Goal: Transaction & Acquisition: Book appointment/travel/reservation

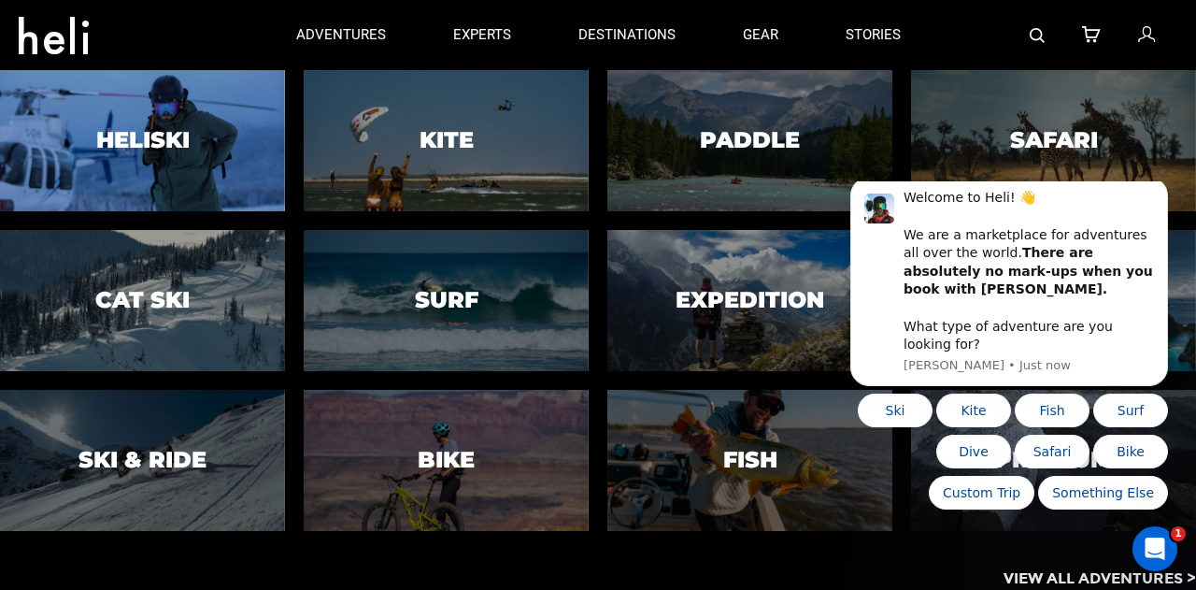
click at [182, 135] on h3 "Heliski" at bounding box center [142, 140] width 93 height 24
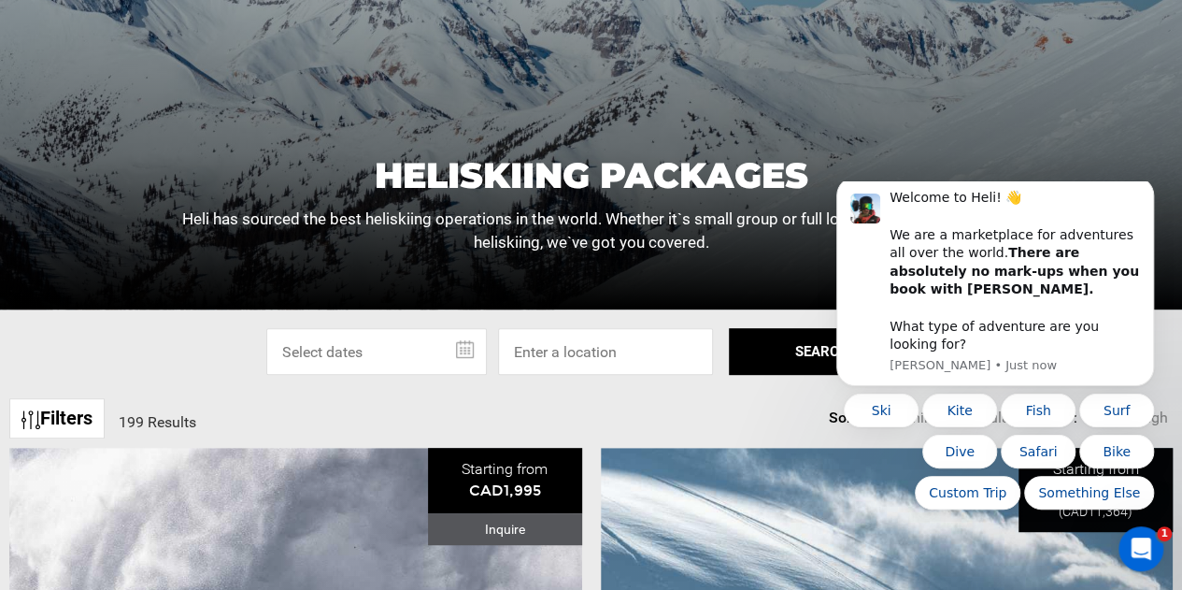
scroll to position [374, 0]
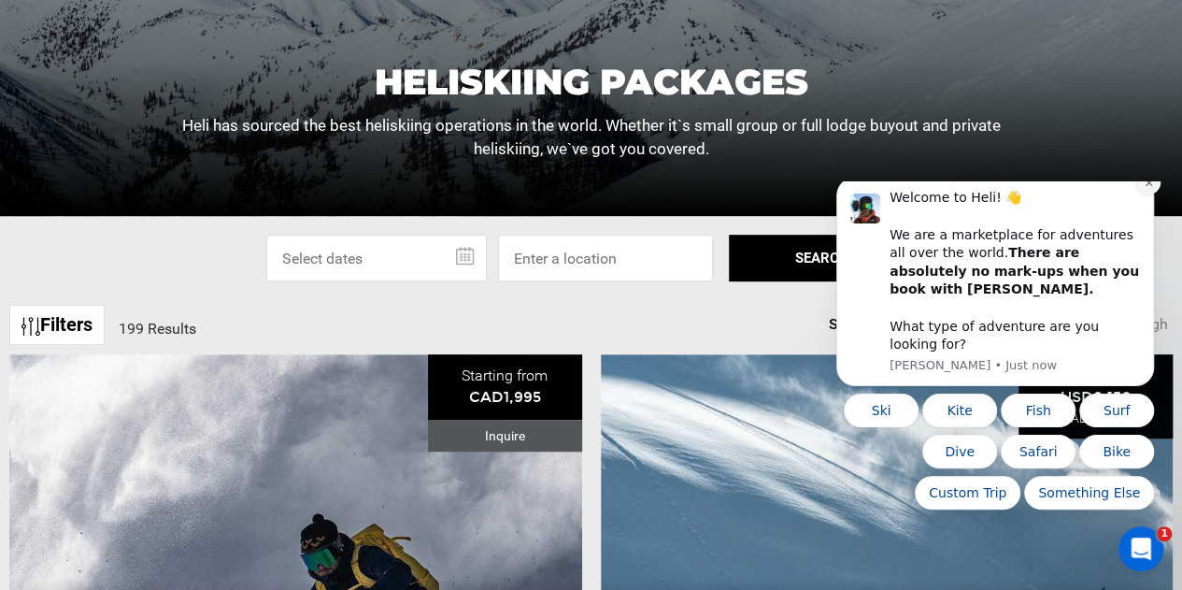
click at [1144, 194] on button "Dismiss notification" at bounding box center [1148, 182] width 24 height 24
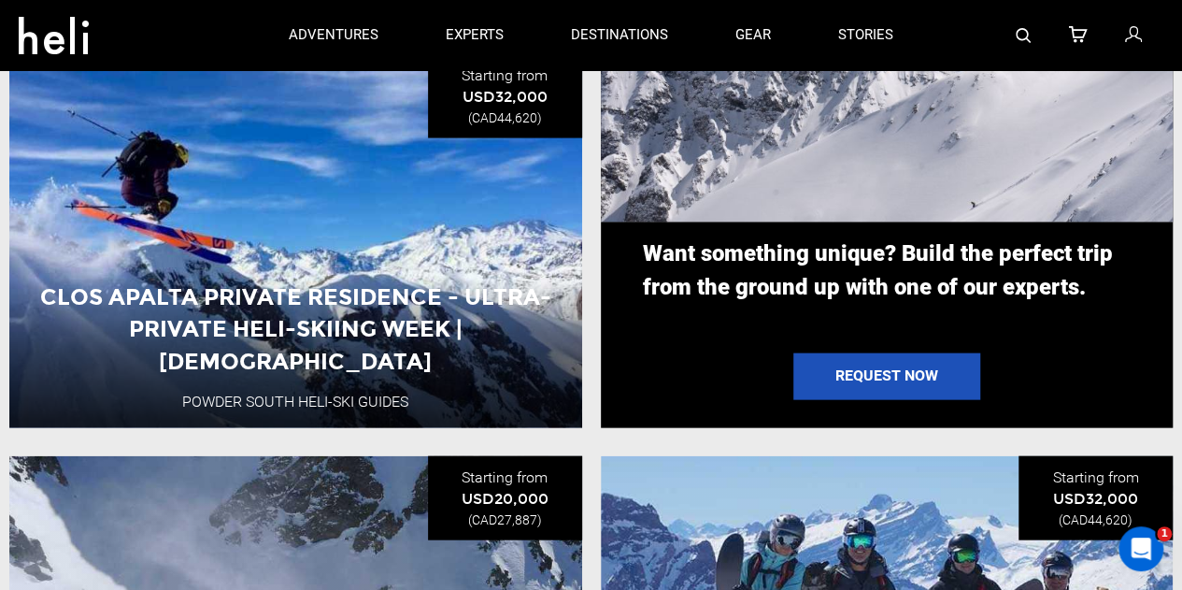
scroll to position [1869, 0]
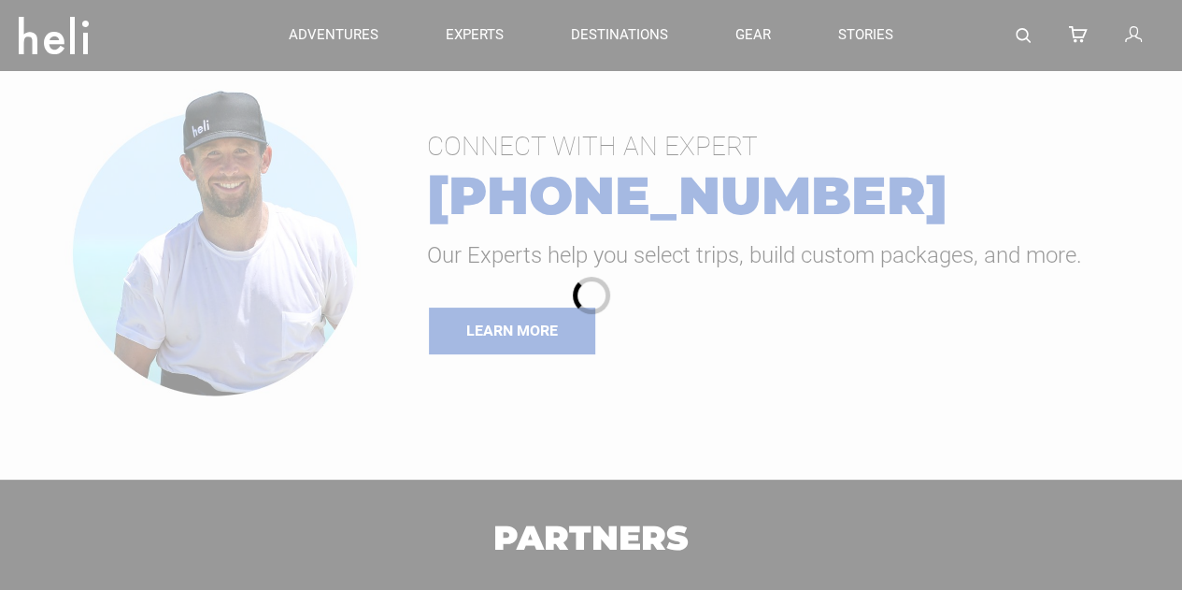
type input "Cat Skiing"
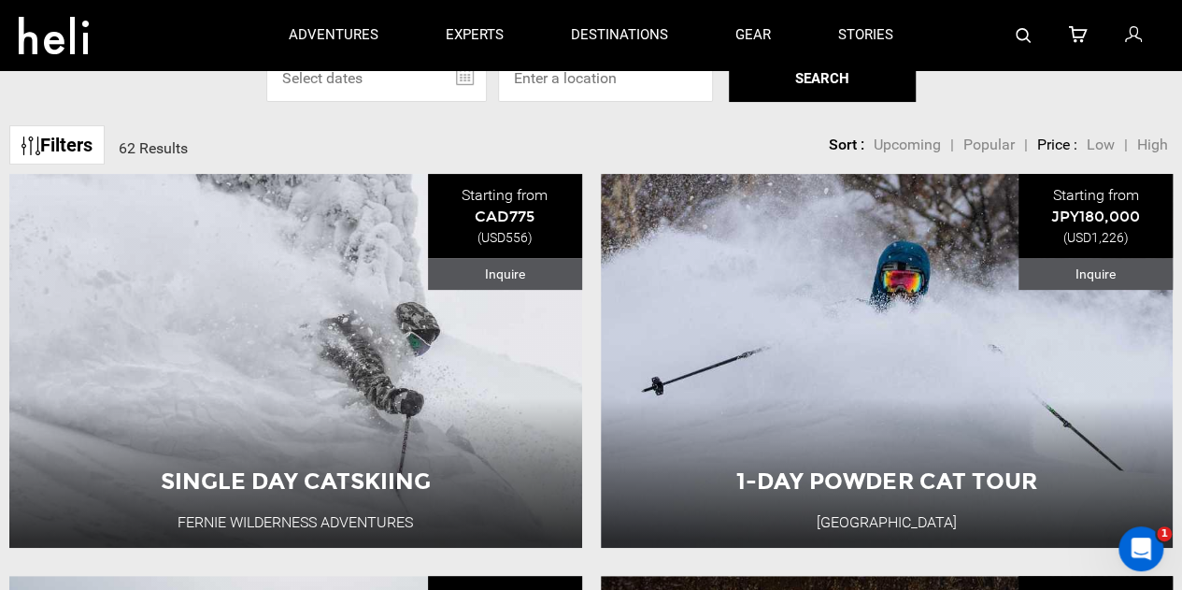
scroll to position [187, 0]
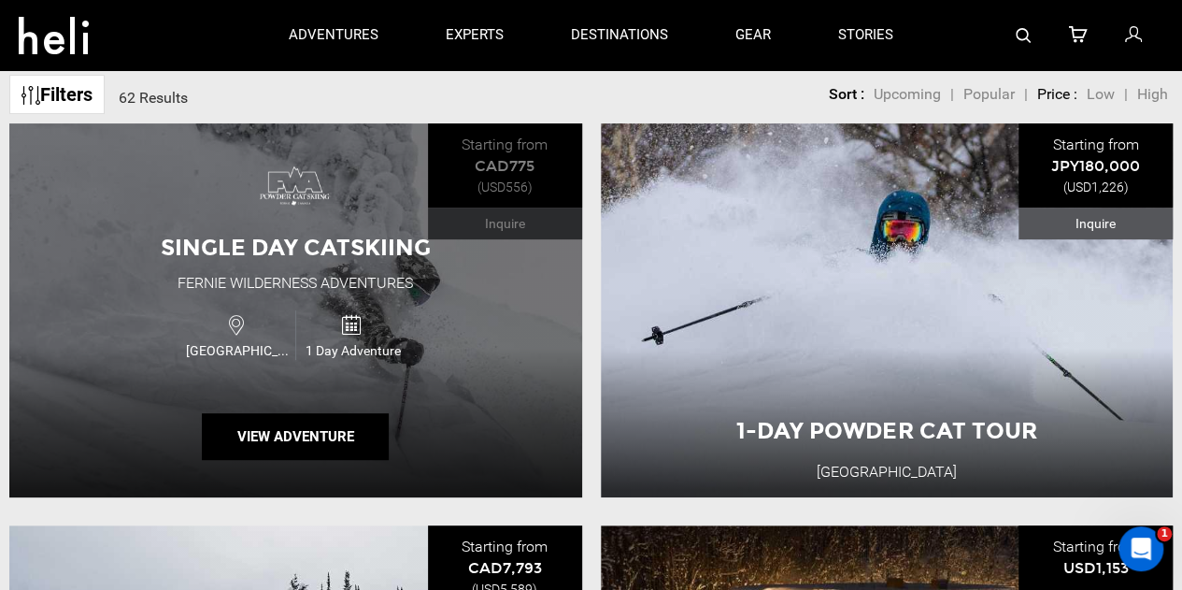
click at [325, 331] on div "1 Day Adventure" at bounding box center [352, 335] width 114 height 50
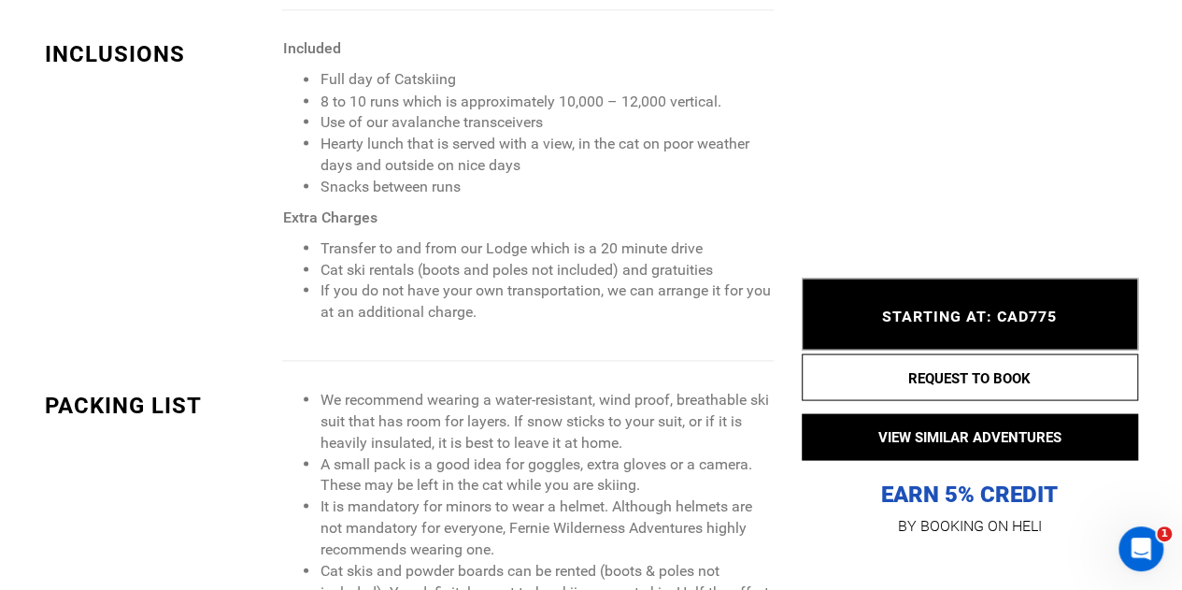
scroll to position [1682, 0]
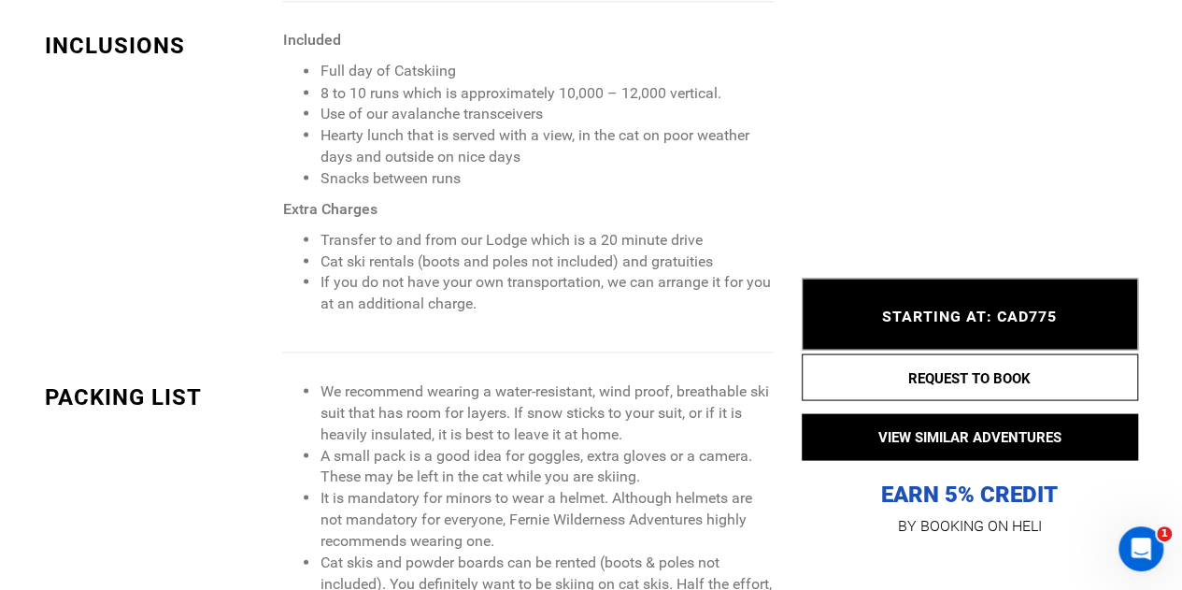
type input "Cat Skiing"
